Goal: Information Seeking & Learning: Compare options

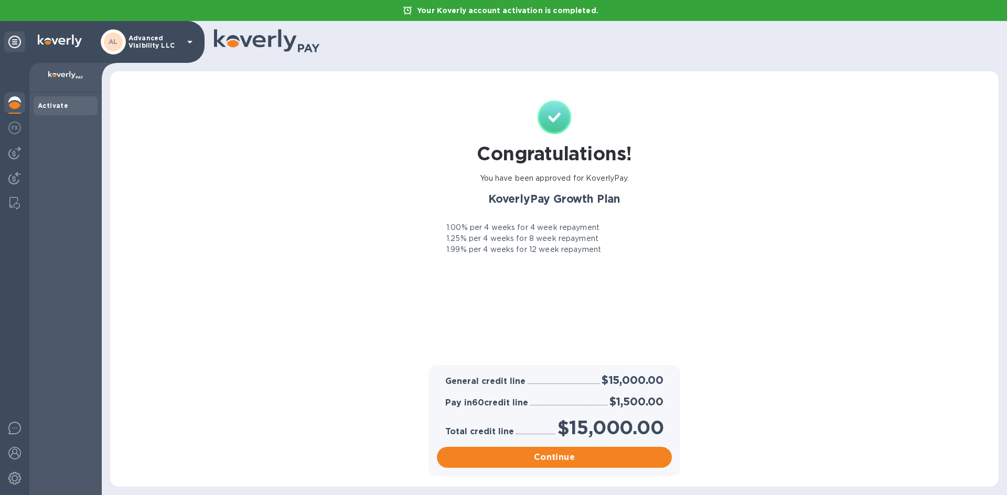
click at [502, 222] on div "KoverlyPay Growth Plan 1.00% per 4 weeks for 4 week repayment 1.25% per 4 weeks…" at bounding box center [553, 223] width 247 height 63
drag, startPoint x: 502, startPoint y: 222, endPoint x: 510, endPoint y: 252, distance: 31.5
click at [510, 252] on div "KoverlyPay Growth Plan 1.00% per 4 weeks for 4 week repayment 1.25% per 4 weeks…" at bounding box center [553, 223] width 247 height 63
click at [510, 252] on p "1.99% per 4 weeks for 12 week repayment" at bounding box center [523, 249] width 155 height 11
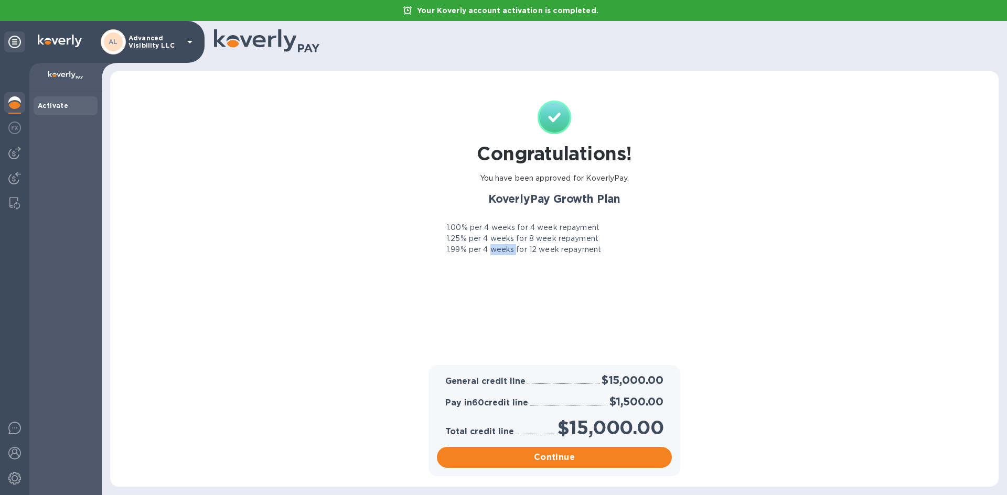
click at [510, 252] on p "1.99% per 4 weeks for 12 week repayment" at bounding box center [523, 249] width 155 height 11
drag, startPoint x: 510, startPoint y: 252, endPoint x: 519, endPoint y: 229, distance: 24.5
click at [519, 229] on div "1.00% per 4 weeks for 4 week repayment 1.25% per 4 weeks for 8 week repayment 1…" at bounding box center [553, 238] width 247 height 33
click at [519, 229] on p "1.00% per 4 weeks for 4 week repayment" at bounding box center [522, 227] width 153 height 11
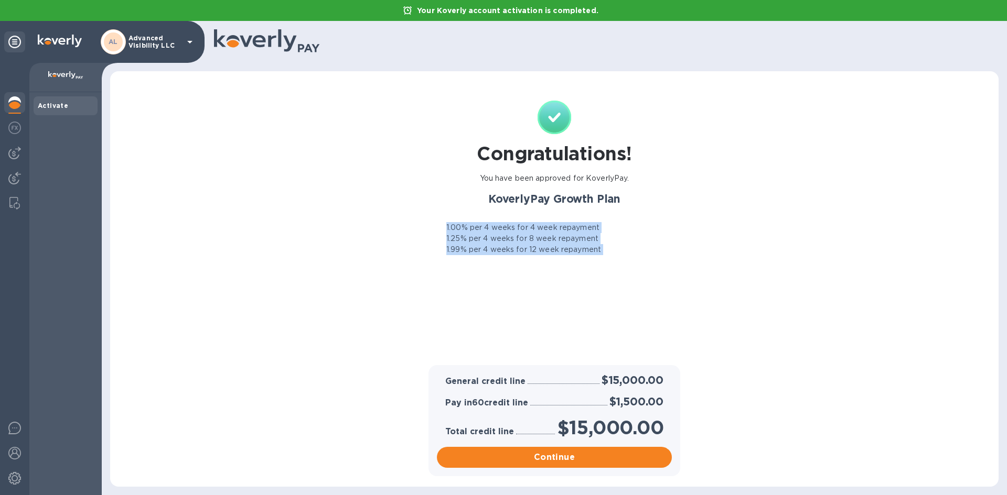
drag, startPoint x: 519, startPoint y: 229, endPoint x: 518, endPoint y: 253, distance: 24.1
click at [518, 253] on div "1.00% per 4 weeks for 4 week repayment 1.25% per 4 weeks for 8 week repayment 1…" at bounding box center [553, 238] width 247 height 33
click at [518, 253] on p "1.99% per 4 weeks for 12 week repayment" at bounding box center [523, 249] width 155 height 11
drag, startPoint x: 518, startPoint y: 253, endPoint x: 529, endPoint y: 232, distance: 23.9
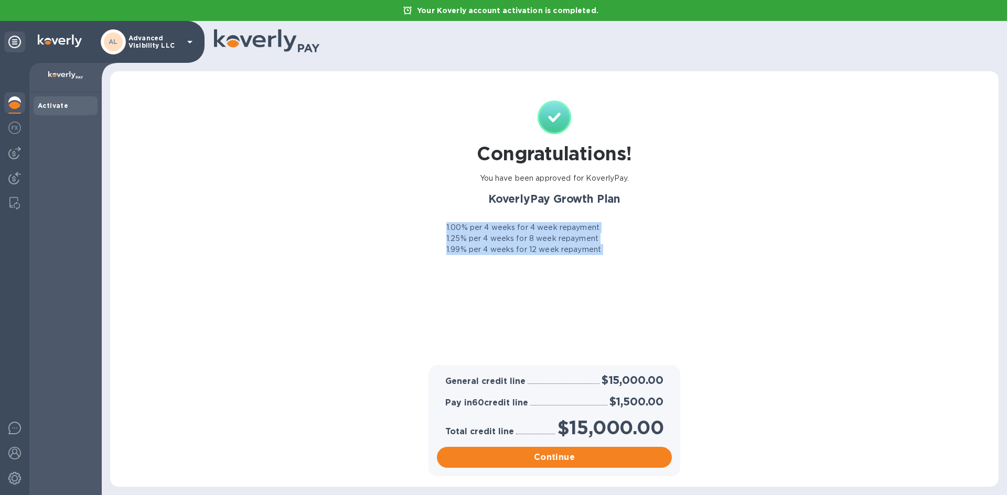
click at [529, 232] on div "1.00% per 4 weeks for 4 week repayment 1.25% per 4 weeks for 8 week repayment 1…" at bounding box center [553, 238] width 247 height 33
click at [529, 232] on p "1.00% per 4 weeks for 4 week repayment" at bounding box center [522, 227] width 153 height 11
drag, startPoint x: 529, startPoint y: 232, endPoint x: 530, endPoint y: 250, distance: 17.8
click at [530, 250] on div "1.00% per 4 weeks for 4 week repayment 1.25% per 4 weeks for 8 week repayment 1…" at bounding box center [553, 238] width 247 height 33
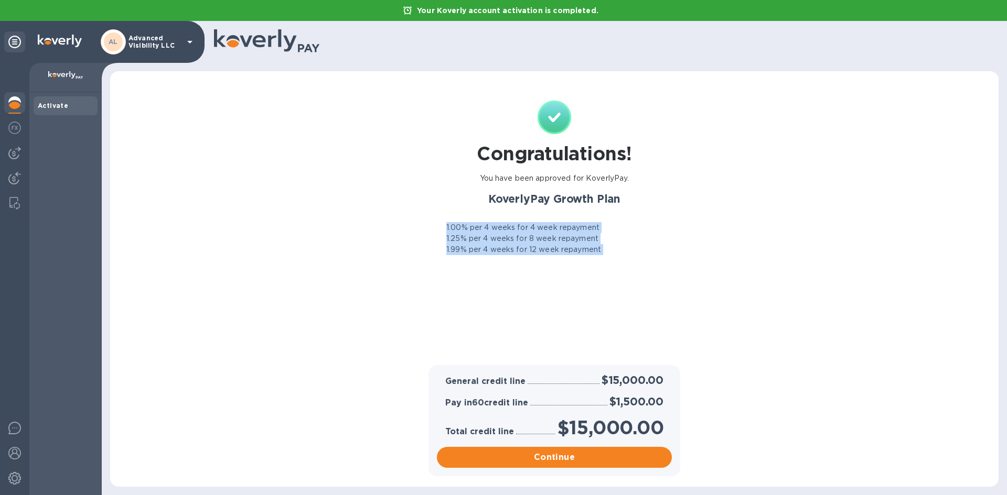
click at [530, 250] on p "1.99% per 4 weeks for 12 week repayment" at bounding box center [523, 249] width 155 height 11
drag, startPoint x: 530, startPoint y: 250, endPoint x: 541, endPoint y: 227, distance: 26.3
click at [541, 227] on div "1.00% per 4 weeks for 4 week repayment 1.25% per 4 weeks for 8 week repayment 1…" at bounding box center [553, 238] width 247 height 33
click at [541, 227] on p "1.00% per 4 weeks for 4 week repayment" at bounding box center [522, 227] width 153 height 11
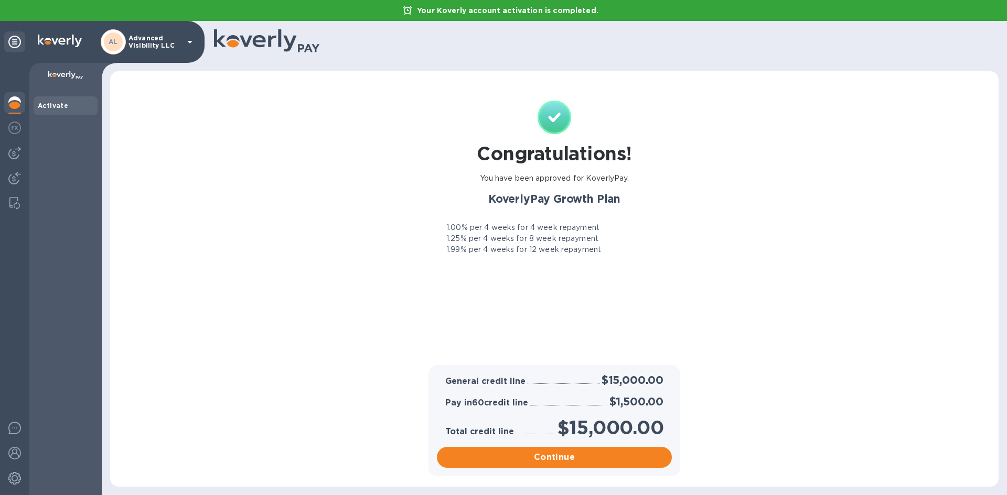
click at [715, 267] on div "Congratulations! You have been approved for KoverlyPay. KoverlyPay Growth Plan …" at bounding box center [554, 224] width 867 height 284
drag, startPoint x: 710, startPoint y: 267, endPoint x: 661, endPoint y: 212, distance: 73.9
click at [661, 212] on div "Congratulations! You have been approved for KoverlyPay. KoverlyPay Growth Plan …" at bounding box center [554, 224] width 867 height 284
click at [661, 212] on div "KoverlyPay Growth Plan 1.00% per 4 weeks for 4 week repayment 1.25% per 4 weeks…" at bounding box center [553, 223] width 247 height 63
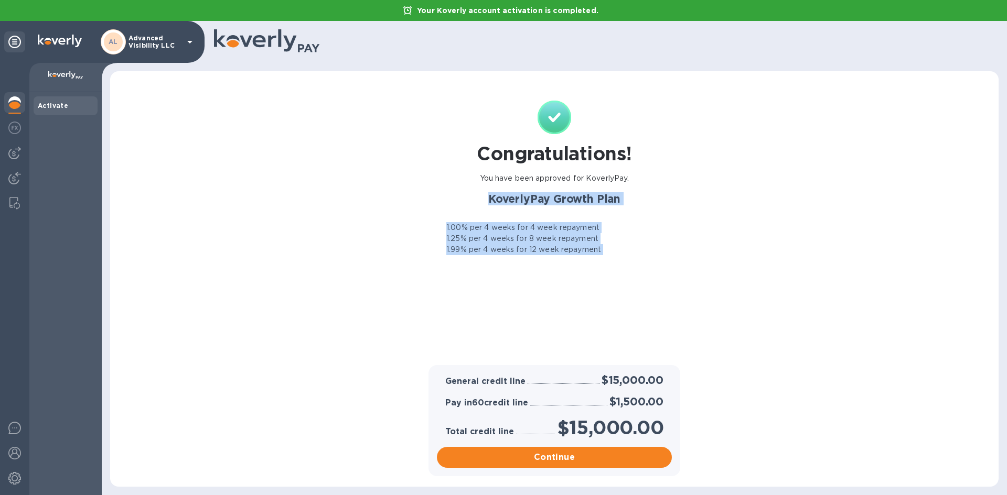
drag, startPoint x: 661, startPoint y: 212, endPoint x: 660, endPoint y: 252, distance: 39.9
click at [660, 252] on div "KoverlyPay Growth Plan 1.00% per 4 weeks for 4 week repayment 1.25% per 4 weeks…" at bounding box center [553, 223] width 247 height 63
click at [660, 252] on div "1.99% per 4 weeks for 12 week repayment" at bounding box center [553, 249] width 247 height 11
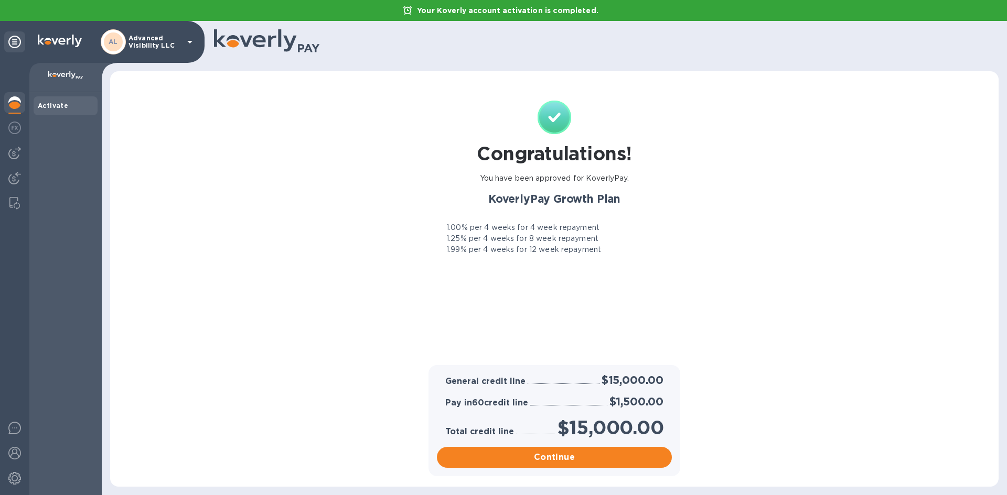
click at [660, 252] on div "1.99% per 4 weeks for 12 week repayment" at bounding box center [553, 249] width 247 height 11
drag, startPoint x: 660, startPoint y: 252, endPoint x: 655, endPoint y: 221, distance: 31.9
click at [655, 221] on div "KoverlyPay Growth Plan 1.00% per 4 weeks for 4 week repayment 1.25% per 4 weeks…" at bounding box center [553, 223] width 247 height 63
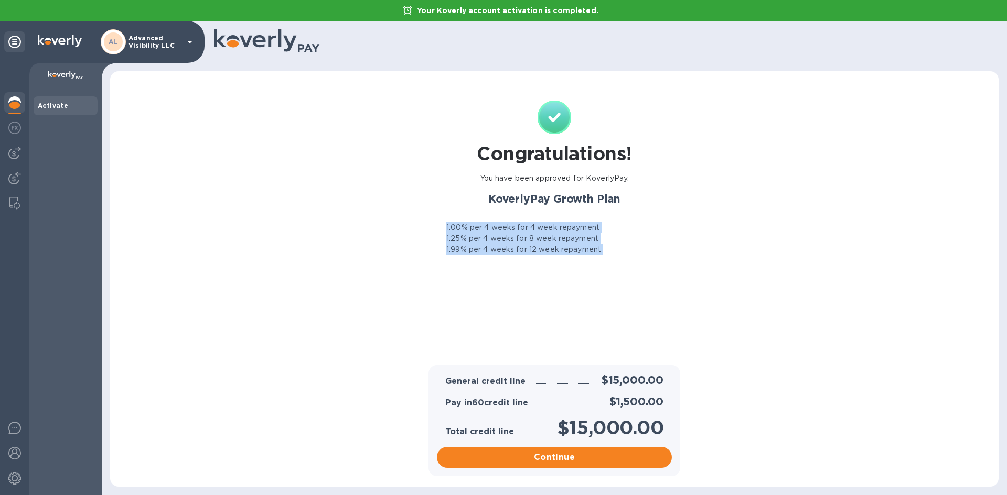
drag, startPoint x: 655, startPoint y: 221, endPoint x: 652, endPoint y: 257, distance: 36.3
click at [652, 257] on div "KoverlyPay Growth Plan 1.00% per 4 weeks for 4 week repayment 1.25% per 4 weeks…" at bounding box center [554, 223] width 256 height 71
drag, startPoint x: 652, startPoint y: 257, endPoint x: 652, endPoint y: 227, distance: 30.4
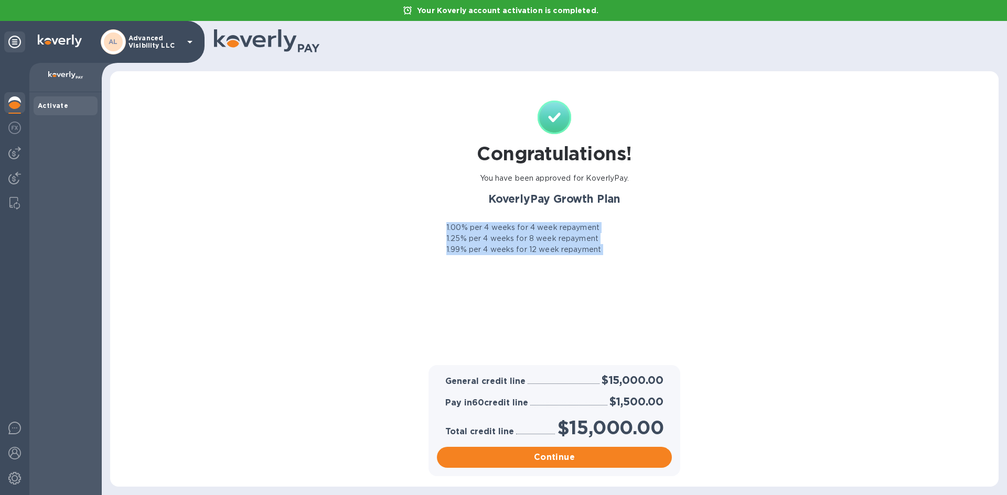
click at [652, 227] on div "KoverlyPay Growth Plan 1.00% per 4 weeks for 4 week repayment 1.25% per 4 weeks…" at bounding box center [554, 223] width 256 height 71
click at [652, 227] on div "1.00% per 4 weeks for 4 week repayment" at bounding box center [553, 227] width 247 height 11
drag, startPoint x: 652, startPoint y: 227, endPoint x: 649, endPoint y: 258, distance: 32.1
click at [649, 258] on div "KoverlyPay Growth Plan 1.00% per 4 weeks for 4 week repayment 1.25% per 4 weeks…" at bounding box center [554, 223] width 256 height 71
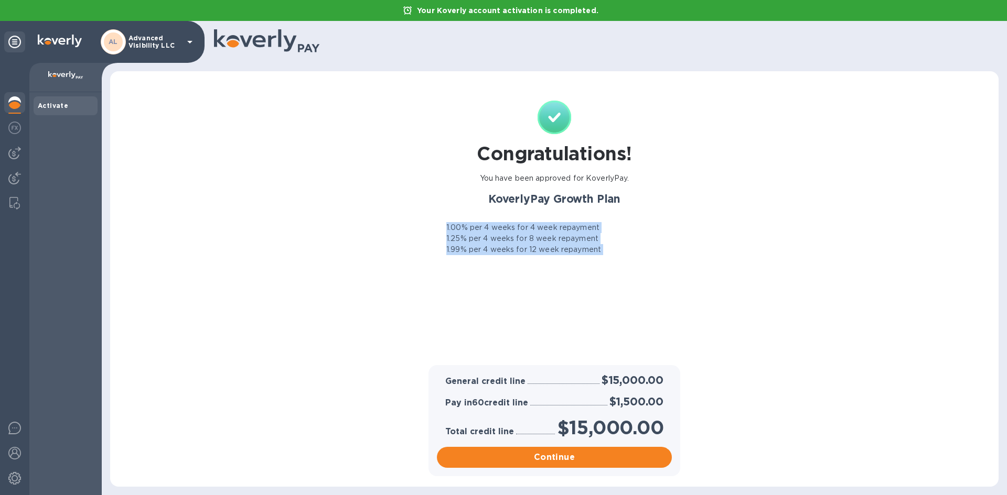
click at [649, 258] on div "KoverlyPay Growth Plan 1.00% per 4 weeks for 4 week repayment 1.25% per 4 weeks…" at bounding box center [554, 223] width 256 height 71
click at [750, 277] on div "Congratulations! You have been approved for KoverlyPay. KoverlyPay Growth Plan …" at bounding box center [554, 224] width 867 height 284
click at [833, 283] on div "Congratulations! You have been approved for KoverlyPay. KoverlyPay Growth Plan …" at bounding box center [554, 224] width 867 height 284
